Goal: Transaction & Acquisition: Purchase product/service

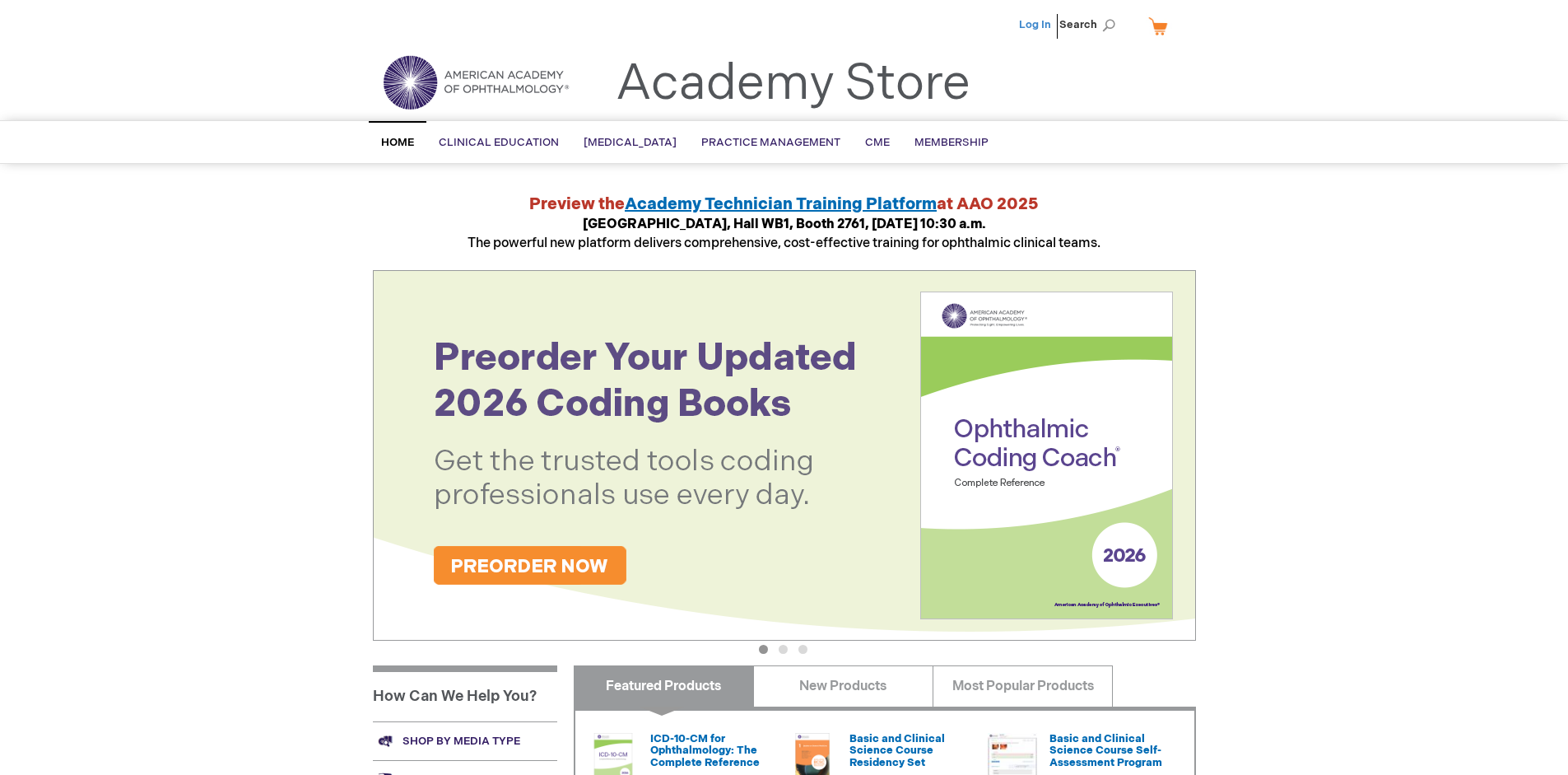
click at [1036, 25] on link "Log In" at bounding box center [1035, 25] width 32 height 13
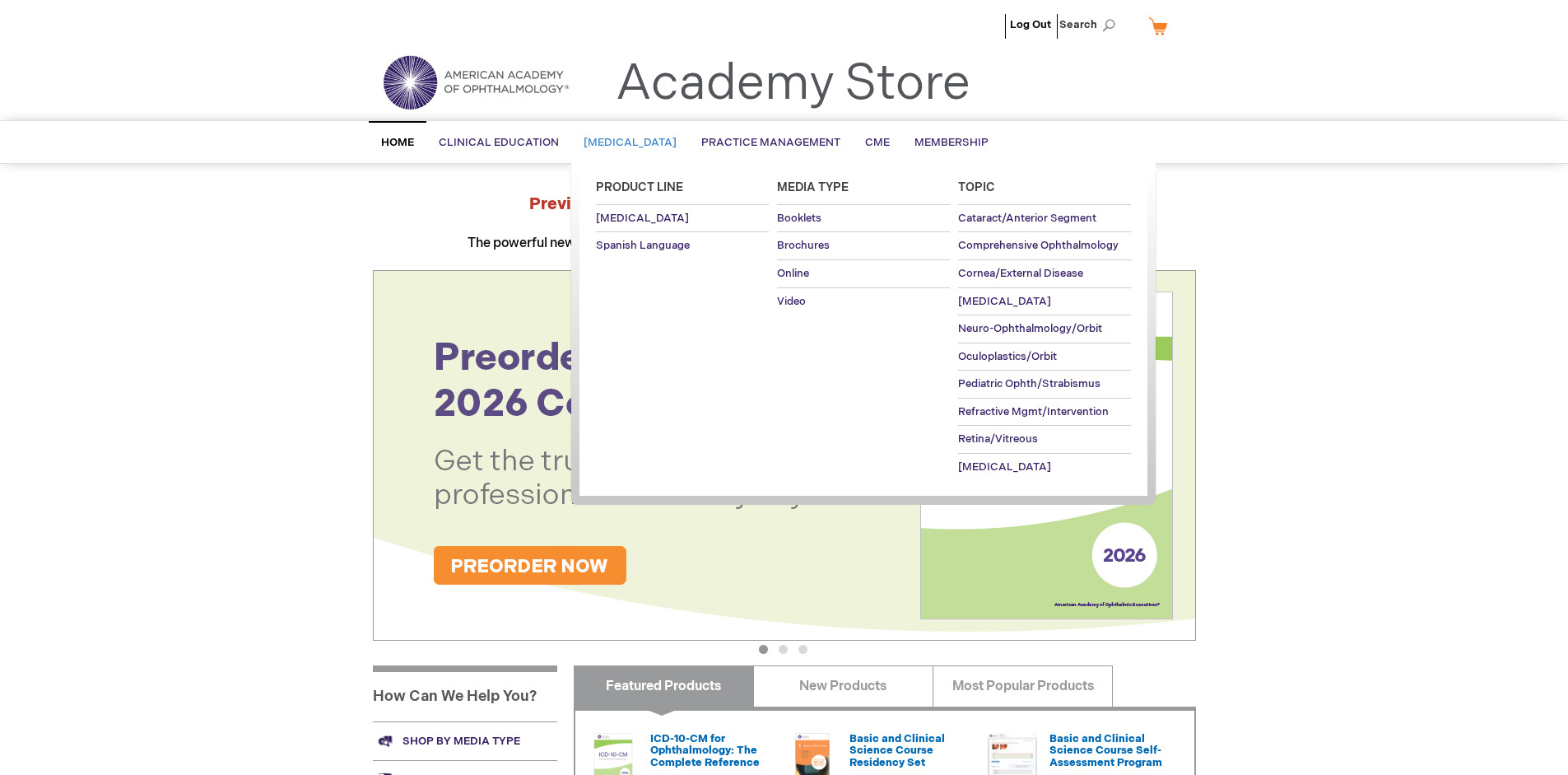
click at [635, 142] on span "[MEDICAL_DATA]" at bounding box center [630, 142] width 93 height 13
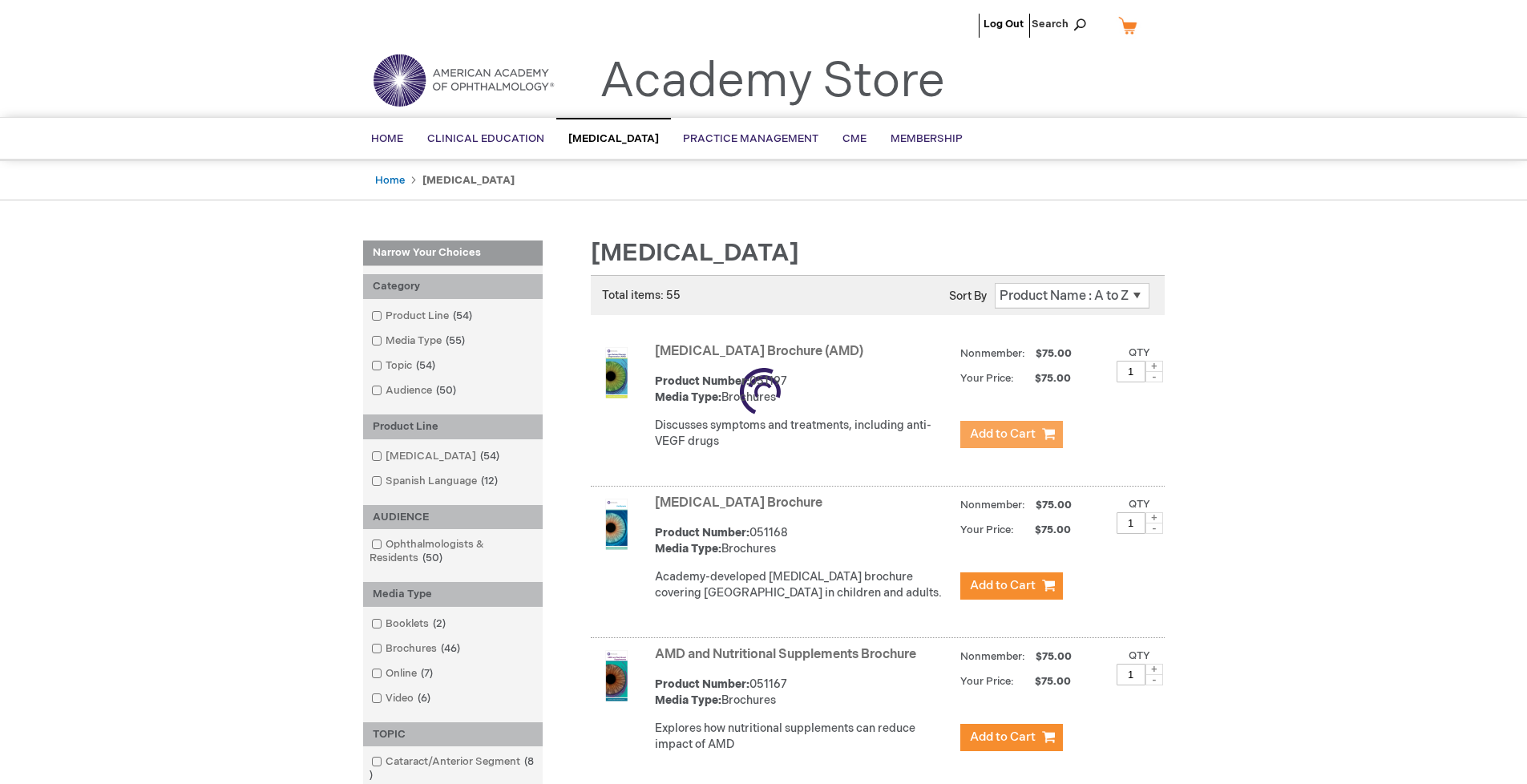
click at [1011, 434] on span "Add to Cart" at bounding box center [1003, 433] width 66 height 15
